Goal: Communication & Community: Answer question/provide support

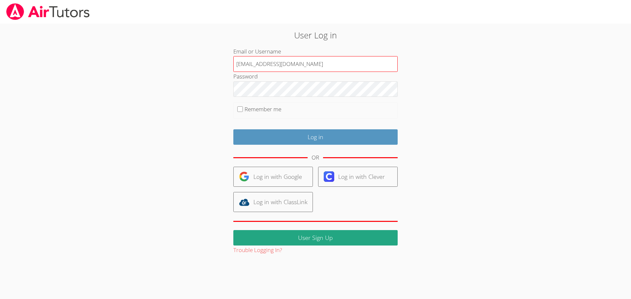
click at [293, 66] on input "shawnwhite@airtutors.org" at bounding box center [315, 64] width 164 height 16
drag, startPoint x: 294, startPoint y: 65, endPoint x: 200, endPoint y: 63, distance: 94.3
click at [200, 63] on div "User Log in Email or Username shawnwhite@airtutors.org Password Remember me Log…" at bounding box center [315, 142] width 341 height 226
type input "g"
type input "snwhit84@gmail.com"
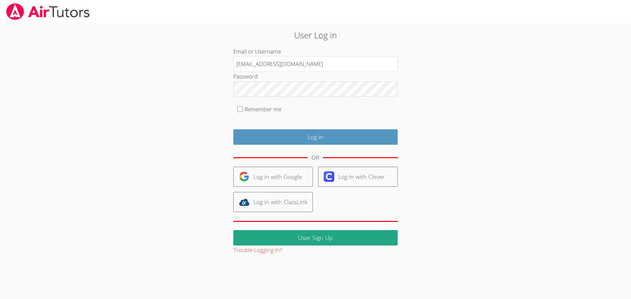
click at [233, 129] on input "Log in" at bounding box center [315, 136] width 164 height 15
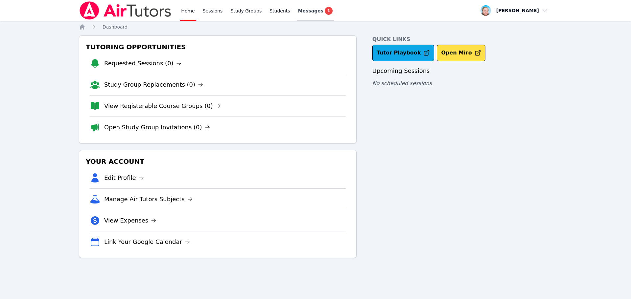
click at [310, 14] on div "Messages 1" at bounding box center [315, 11] width 35 height 8
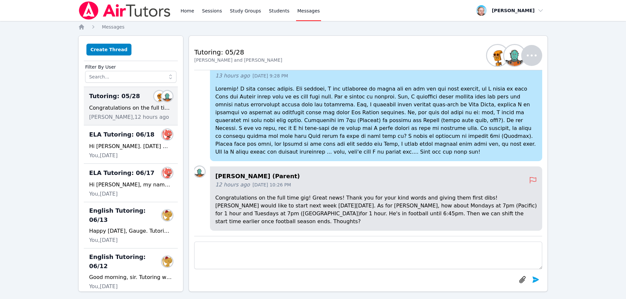
click at [367, 255] on textarea at bounding box center [368, 256] width 348 height 28
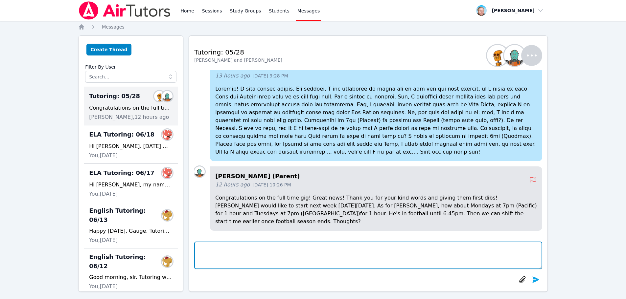
click at [258, 257] on textarea at bounding box center [368, 256] width 348 height 28
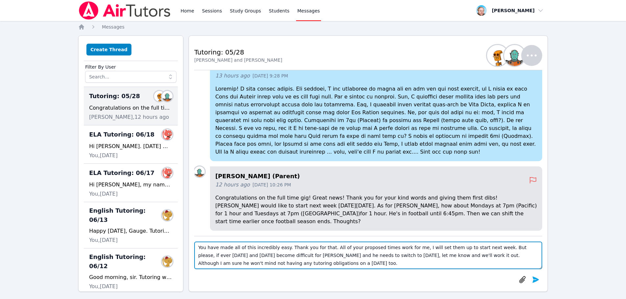
click at [462, 254] on textarea "You have made all of this incredibly easy. Thank you for that. All of your prop…" at bounding box center [368, 256] width 348 height 28
click at [299, 263] on textarea "You have made all of this incredibly easy. Thank you for that. All of your prop…" at bounding box center [368, 256] width 348 height 28
type textarea "You have made all of this incredibly easy. Thank you for that. All of your prop…"
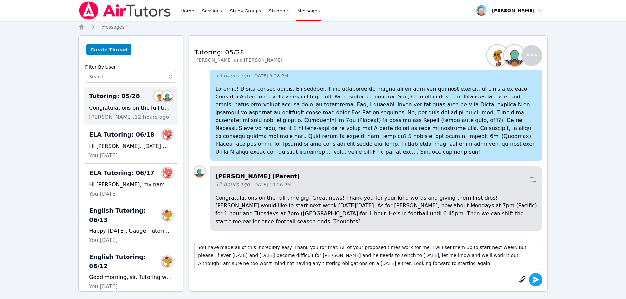
click at [533, 278] on icon "submit" at bounding box center [535, 280] width 7 height 6
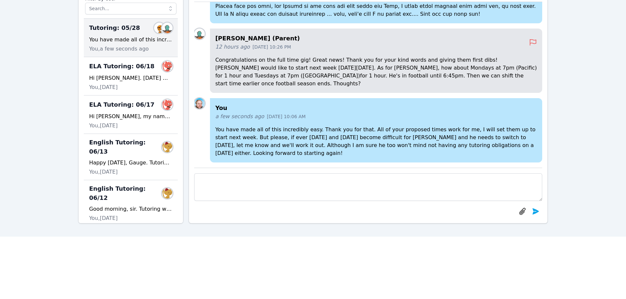
scroll to position [66, 0]
